Goal: Download file/media

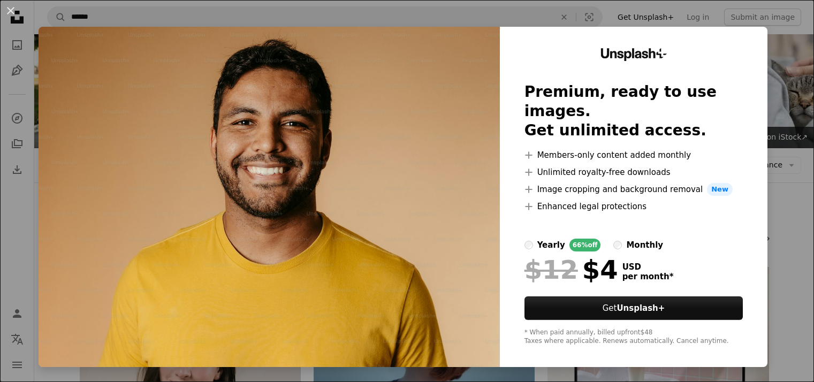
scroll to position [1499, 0]
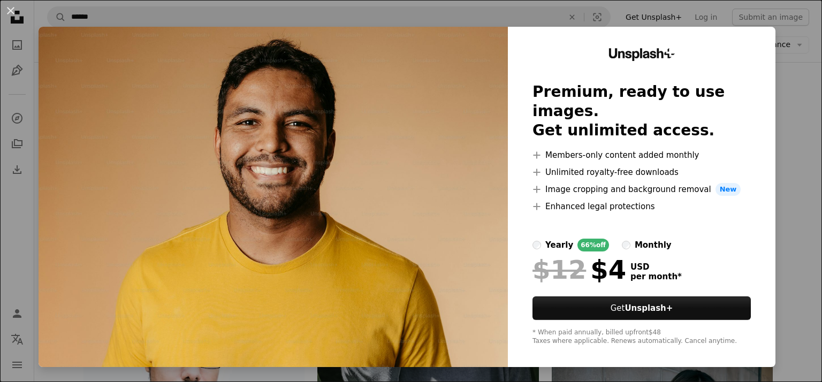
click at [802, 222] on div "An X shape Unsplash+ Premium, ready to use images. Get unlimited access. A plus…" at bounding box center [411, 191] width 822 height 382
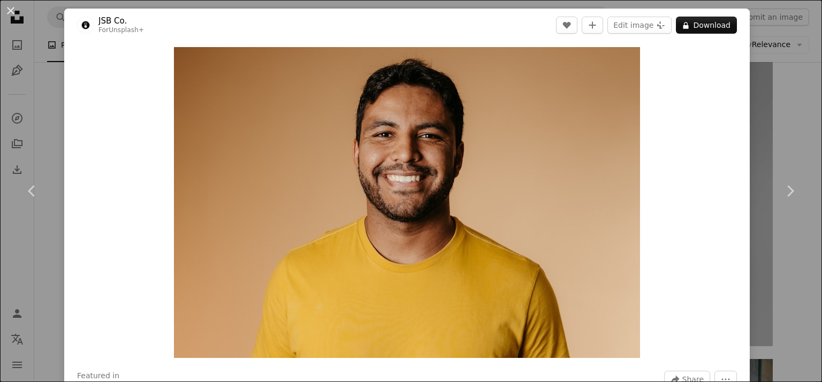
click at [14, 13] on button "An X shape" at bounding box center [10, 10] width 13 height 13
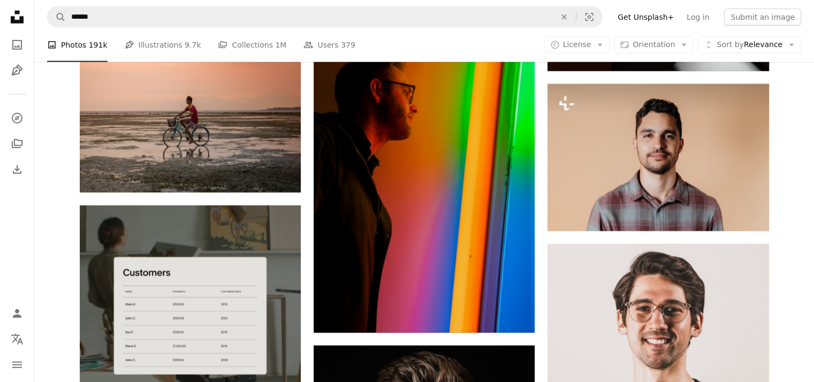
scroll to position [3266, 0]
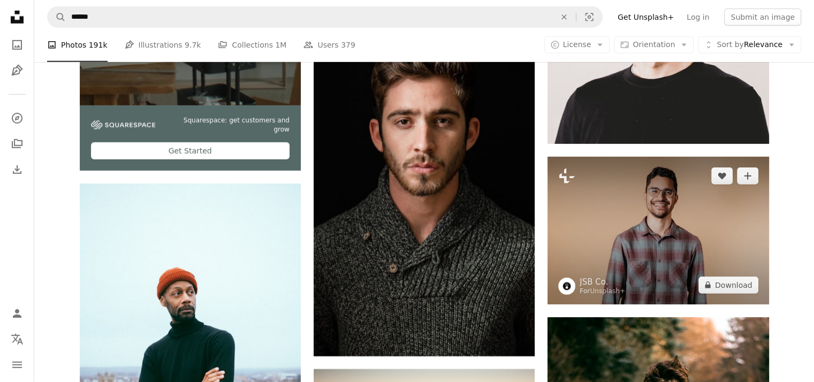
click at [698, 229] on img at bounding box center [658, 230] width 221 height 147
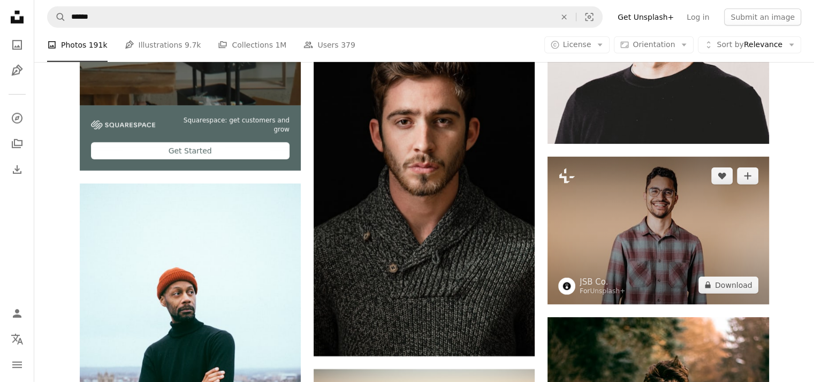
click at [577, 179] on img at bounding box center [658, 230] width 221 height 147
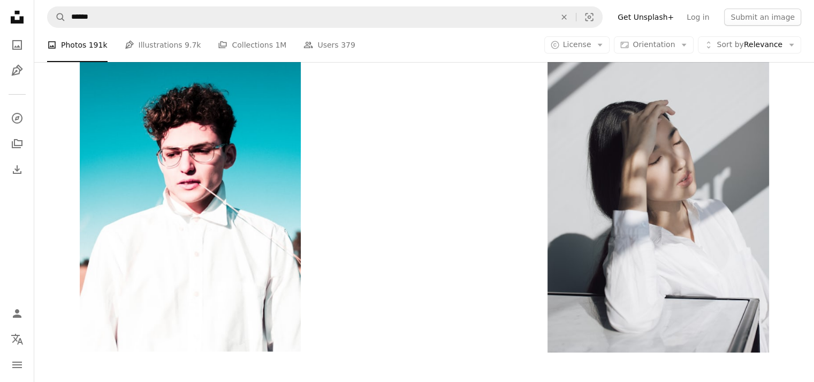
scroll to position [3905, 0]
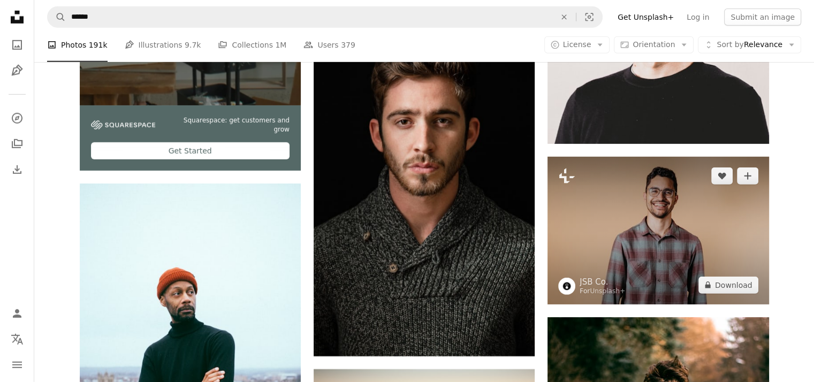
scroll to position [1660, 0]
